Goal: Task Accomplishment & Management: Manage account settings

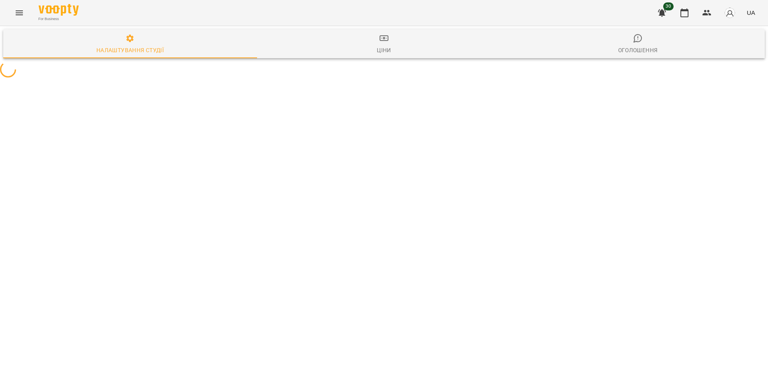
select select "**"
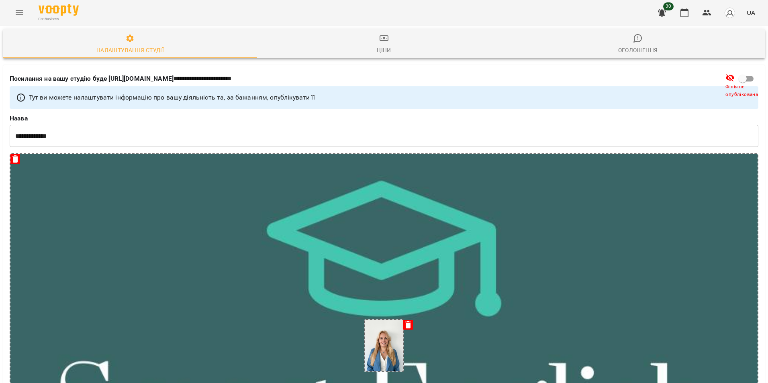
click at [23, 12] on icon "Menu" at bounding box center [19, 13] width 10 height 10
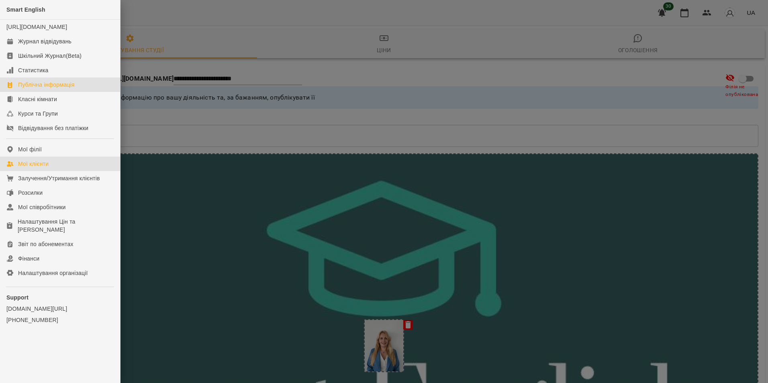
click at [52, 171] on link "Мої клієнти" at bounding box center [60, 164] width 120 height 14
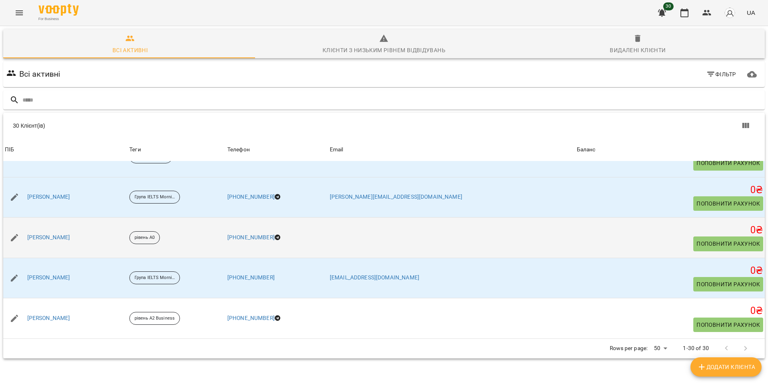
scroll to position [602, 0]
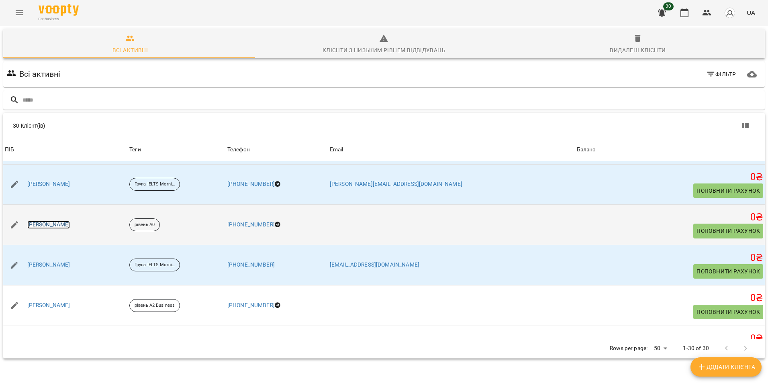
click at [44, 225] on link "[PERSON_NAME]" at bounding box center [48, 225] width 43 height 8
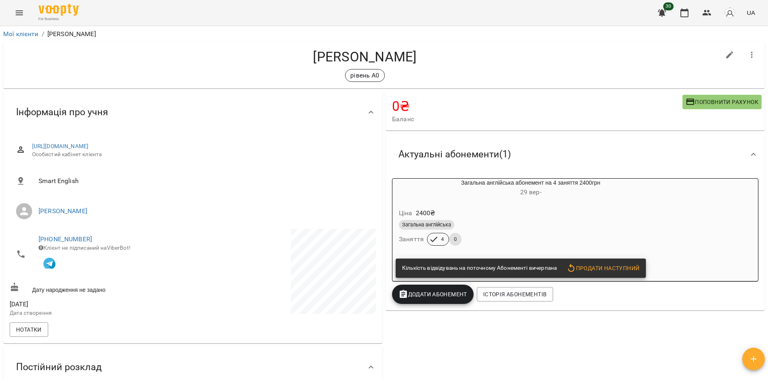
click at [436, 298] on span "Додати Абонемент" at bounding box center [432, 294] width 69 height 10
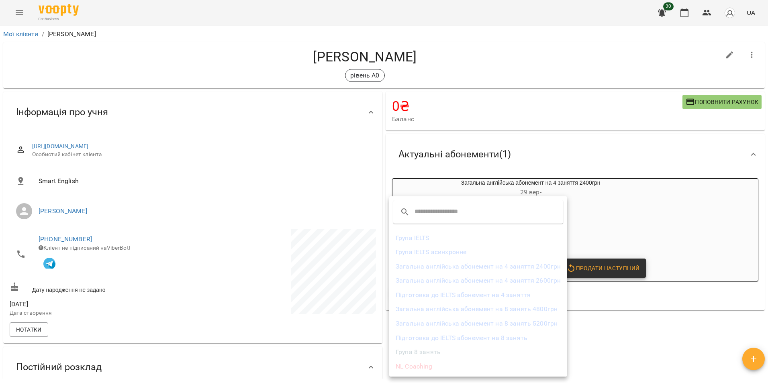
click at [542, 309] on li "Загальна англійська абонемент на 8 занять 4800грн" at bounding box center [478, 309] width 178 height 14
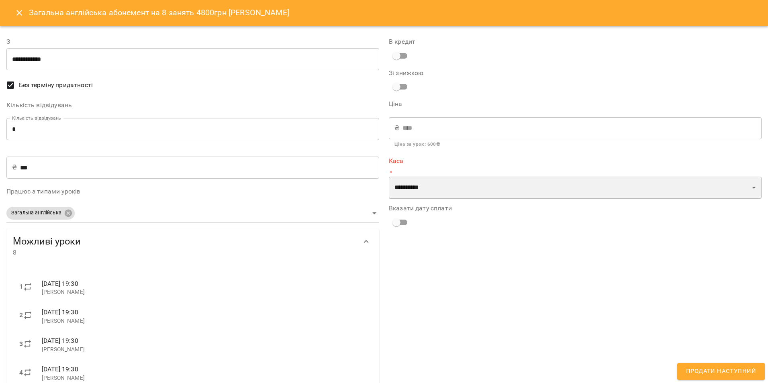
drag, startPoint x: 454, startPoint y: 195, endPoint x: 448, endPoint y: 198, distance: 6.5
click at [454, 195] on select "**********" at bounding box center [575, 188] width 373 height 22
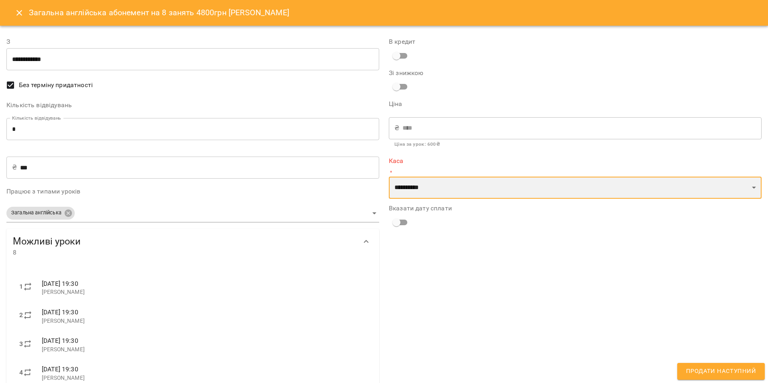
select select "****"
click at [389, 177] on select "**********" at bounding box center [575, 188] width 373 height 22
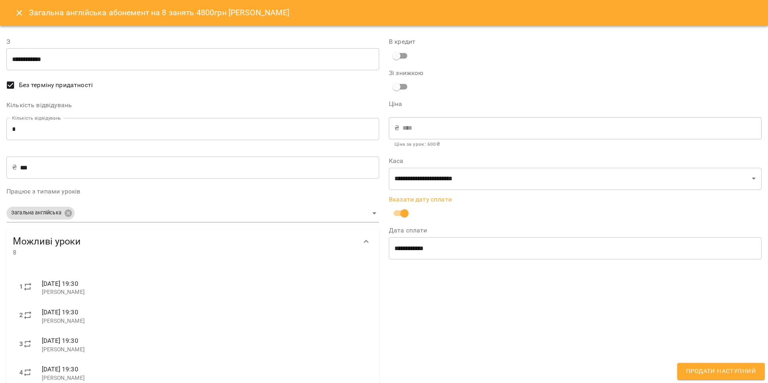
click at [169, 92] on label "Без терміну придатності" at bounding box center [187, 85] width 371 height 17
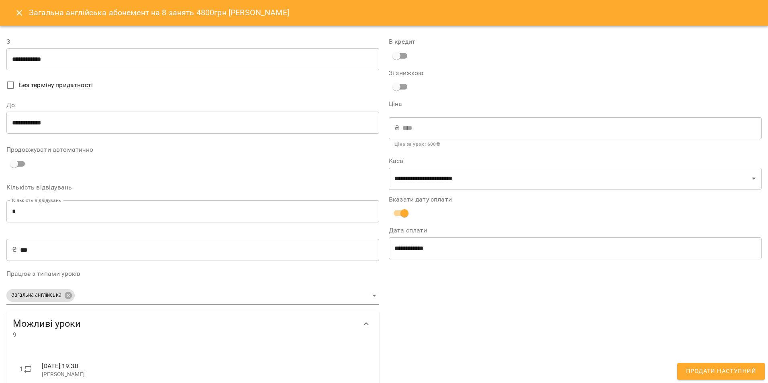
click at [62, 86] on span "Без терміну придатності" at bounding box center [56, 85] width 74 height 10
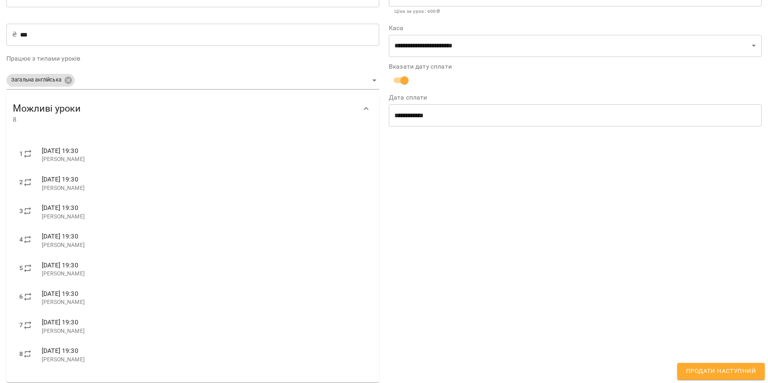
scroll to position [138, 0]
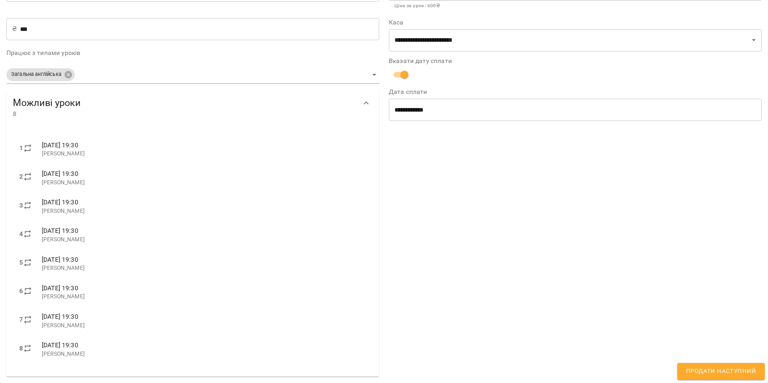
click at [719, 366] on span "Продати наступний" at bounding box center [721, 371] width 70 height 10
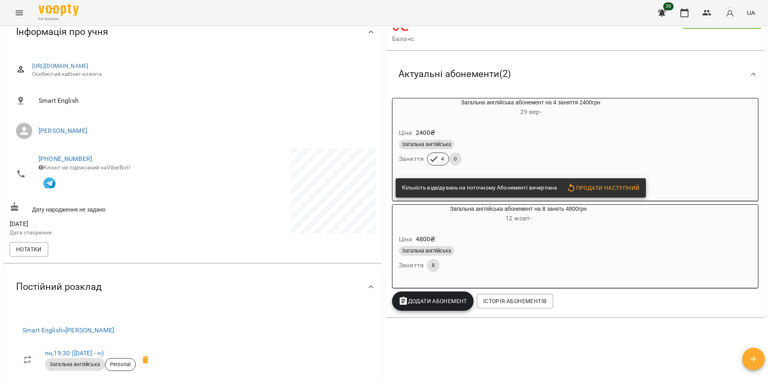
scroll to position [120, 0]
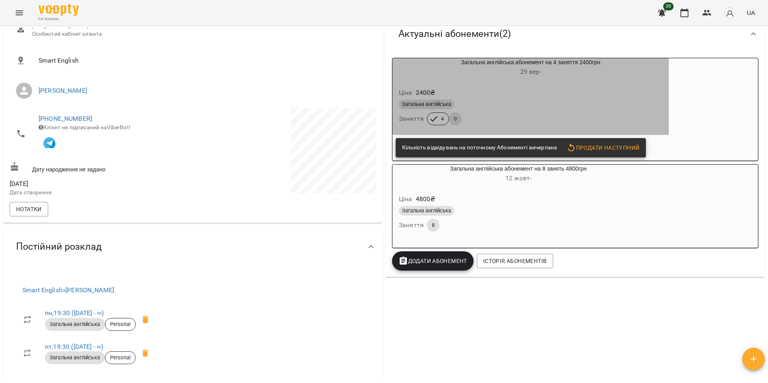
click at [655, 91] on div "Ціна 2400 ₴" at bounding box center [530, 93] width 267 height 14
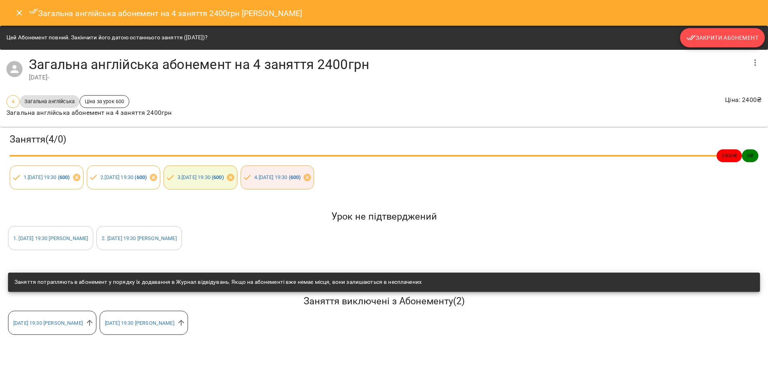
click at [730, 42] on span "Закрити Абонемент" at bounding box center [722, 38] width 72 height 10
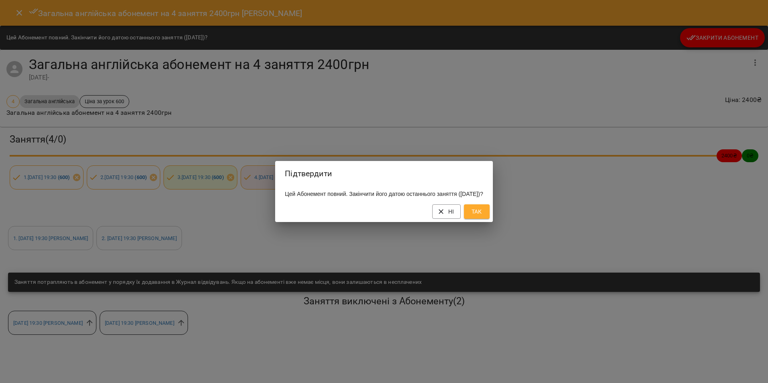
click at [483, 216] on span "Так" at bounding box center [476, 212] width 13 height 10
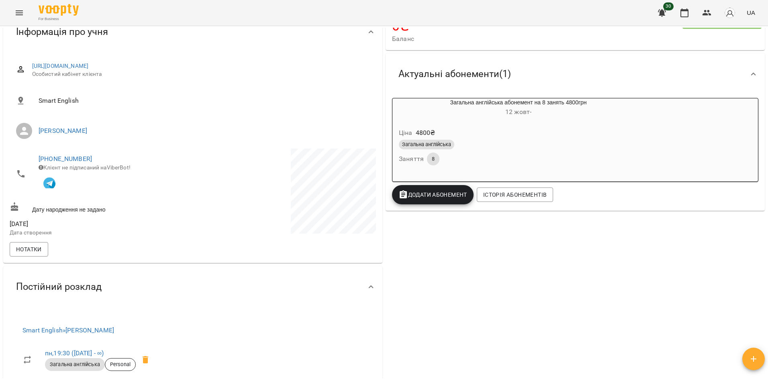
scroll to position [0, 0]
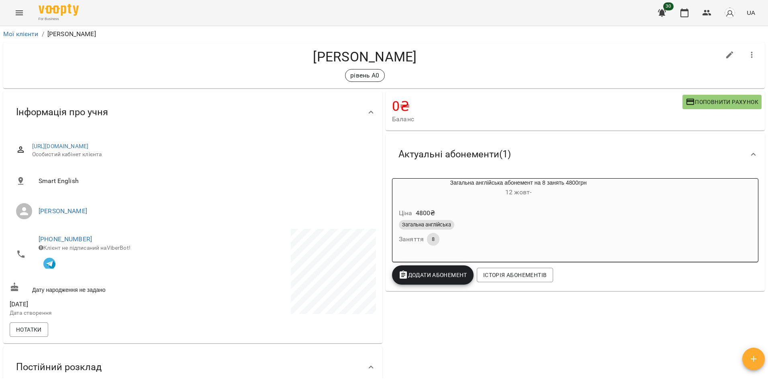
drag, startPoint x: 380, startPoint y: 208, endPoint x: 381, endPoint y: 184, distance: 23.7
click at [384, 183] on div "Актуальні абонементи ( 1 ) Загальна англійська абонемент на 8 занять 4800грн [D…" at bounding box center [575, 212] width 382 height 161
click at [661, 14] on icon "button" at bounding box center [662, 13] width 8 height 8
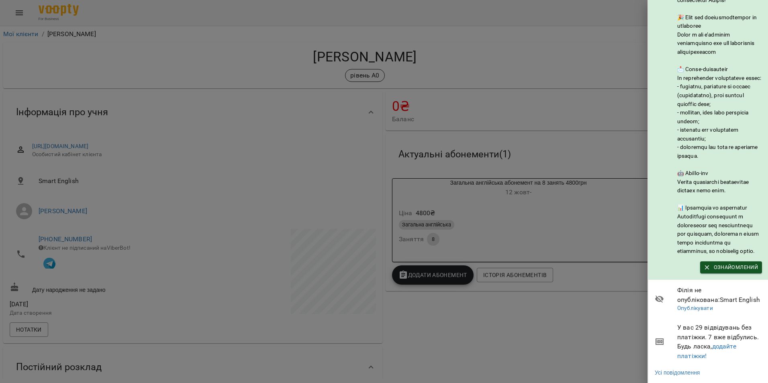
scroll to position [55, 0]
drag, startPoint x: 726, startPoint y: 340, endPoint x: 715, endPoint y: 339, distance: 10.8
click at [726, 342] on link "додайте платіжки!" at bounding box center [706, 350] width 59 height 17
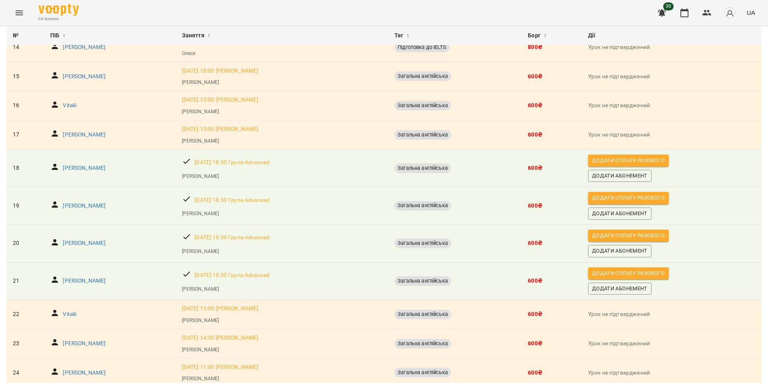
scroll to position [633, 0]
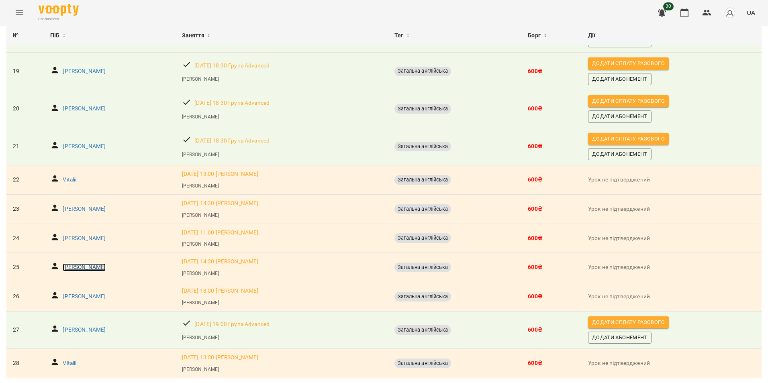
click at [79, 263] on p "[PERSON_NAME]" at bounding box center [84, 267] width 43 height 8
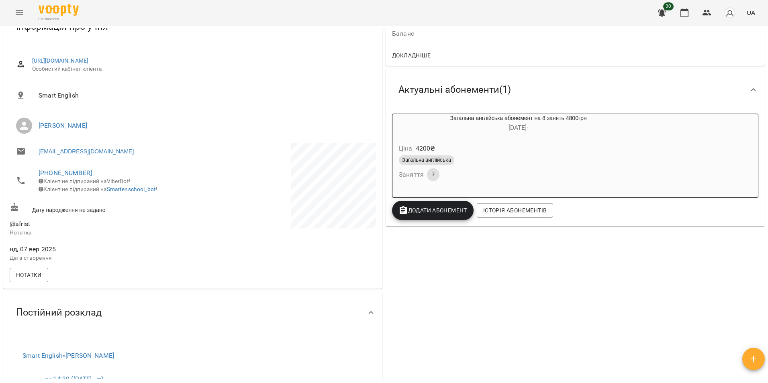
scroll to position [80, 0]
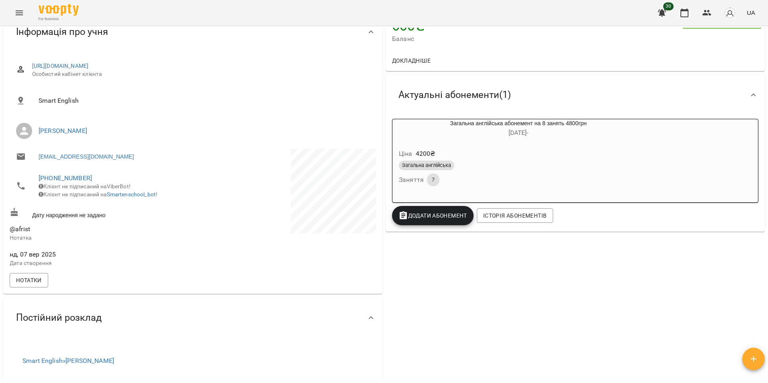
click at [444, 143] on div "Ціна 4200 ₴ Загальна англійська Заняття 7" at bounding box center [518, 169] width 252 height 55
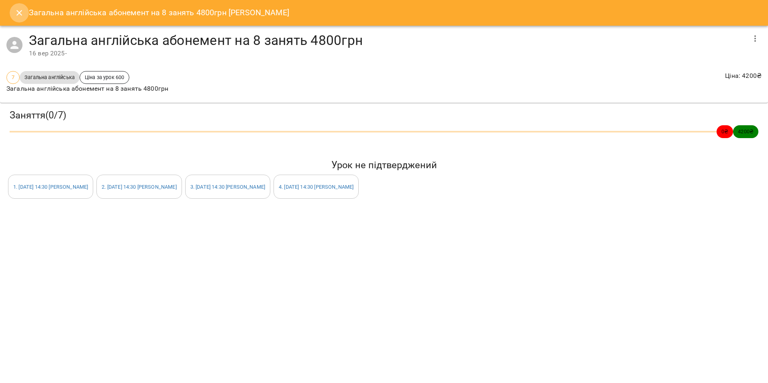
click at [15, 9] on icon "Close" at bounding box center [19, 13] width 10 height 10
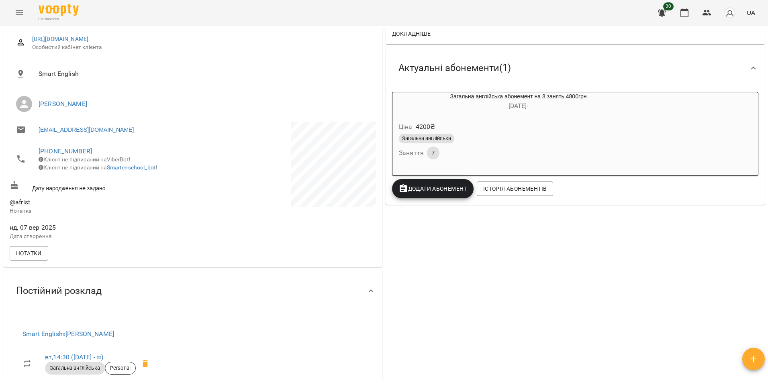
scroll to position [0, 0]
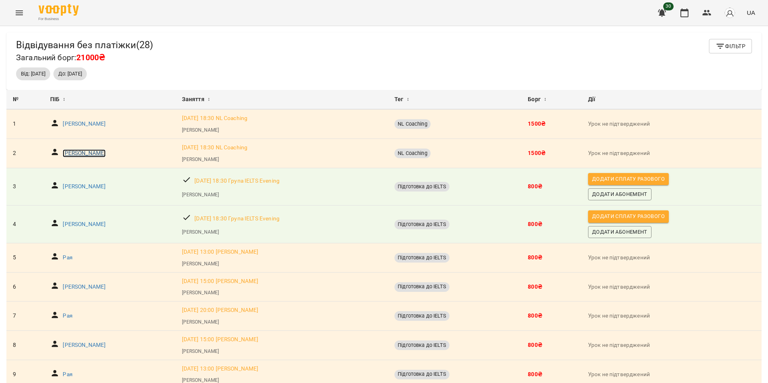
click at [81, 155] on p "[PERSON_NAME]" at bounding box center [84, 153] width 43 height 8
